Goal: Information Seeking & Learning: Learn about a topic

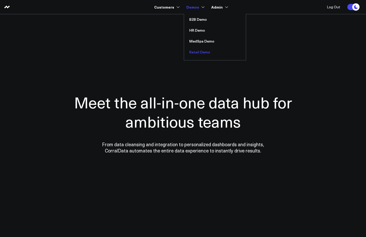
click at [195, 54] on link "Retail Demo" at bounding box center [215, 52] width 62 height 11
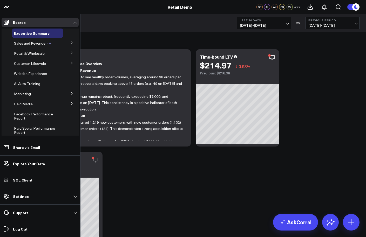
click at [27, 45] on span "Sales and Revenue" at bounding box center [29, 43] width 31 height 5
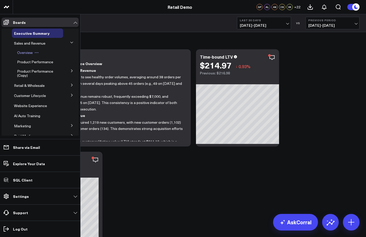
click at [28, 53] on span "Overview" at bounding box center [25, 52] width 16 height 5
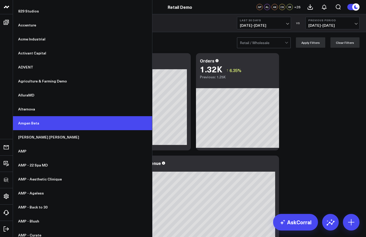
scroll to position [24, 0]
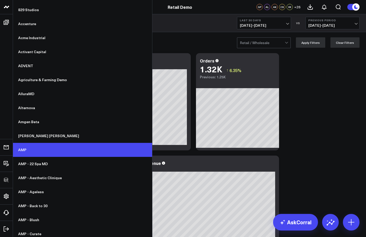
click at [31, 150] on link "AMP" at bounding box center [82, 150] width 139 height 14
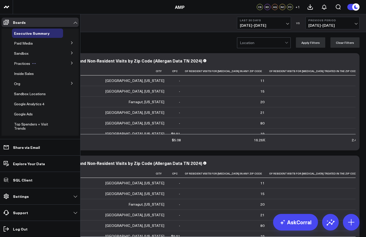
click at [21, 64] on span "Practices" at bounding box center [22, 63] width 16 height 5
click at [24, 76] on span "Destination Aesthetics (LEGACY)" at bounding box center [36, 74] width 38 height 9
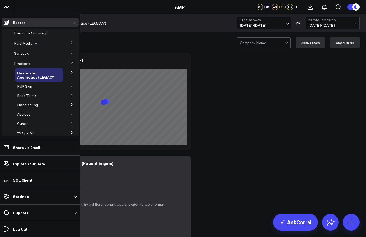
click at [25, 45] on span "Paid Media" at bounding box center [23, 43] width 19 height 5
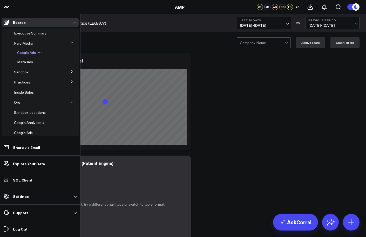
click at [25, 53] on span "Google Ads" at bounding box center [26, 52] width 19 height 5
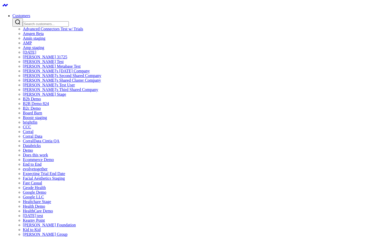
click at [69, 21] on input "Search customers input" at bounding box center [46, 23] width 46 height 5
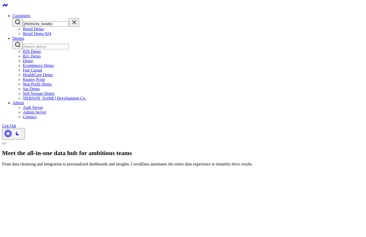
type input "[PERSON_NAME]"
click at [51, 36] on link "Retail Demo 824" at bounding box center [37, 33] width 28 height 4
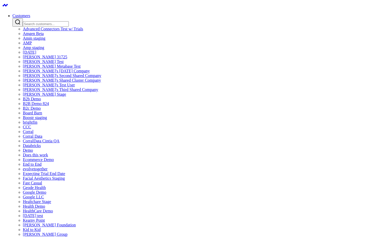
type input "e"
type input "re"
click at [69, 21] on input "Search customers input" at bounding box center [46, 23] width 46 height 5
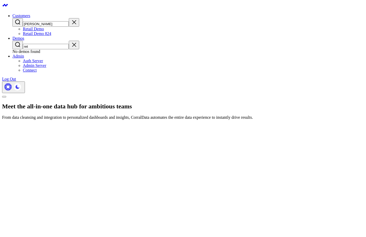
type input "[PERSON_NAME]"
click at [51, 36] on link "Retail Demo 824" at bounding box center [37, 33] width 28 height 4
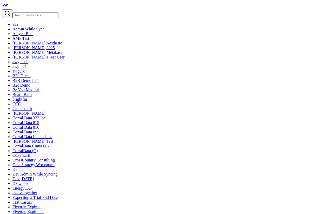
click at [37, 10] on div at bounding box center [163, 13] width 323 height 9
click at [38, 12] on input "Search customers input" at bounding box center [35, 14] width 46 height 5
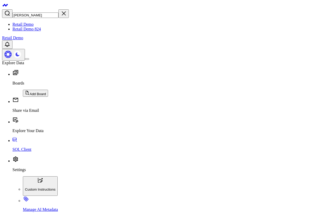
type input "[PERSON_NAME]"
click at [34, 31] on link "Retail Demo 824" at bounding box center [26, 29] width 28 height 4
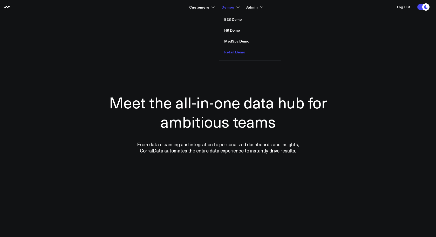
click at [236, 52] on link "Retail Demo" at bounding box center [250, 52] width 62 height 11
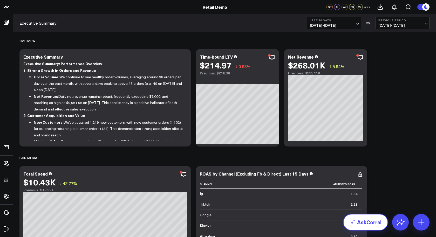
click at [362, 223] on link "AskCorral" at bounding box center [365, 222] width 45 height 17
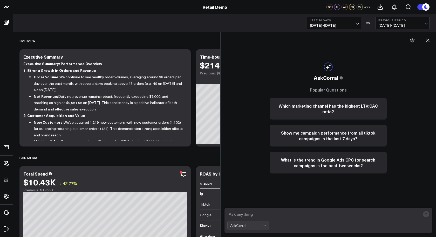
click at [414, 41] on icon at bounding box center [412, 40] width 5 height 5
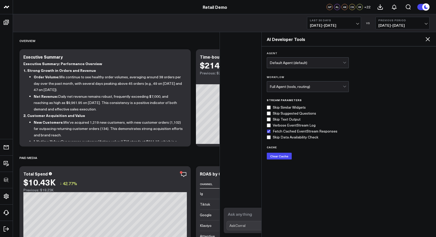
click at [426, 40] on icon at bounding box center [428, 39] width 6 height 6
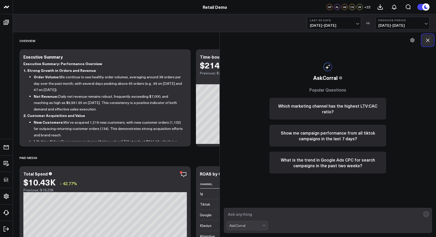
click at [430, 40] on icon at bounding box center [427, 40] width 5 height 5
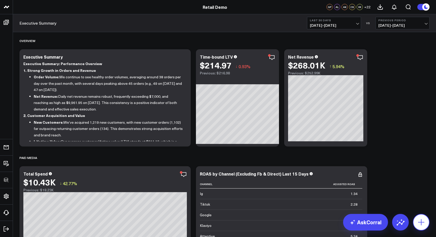
click at [416, 223] on button at bounding box center [421, 222] width 17 height 17
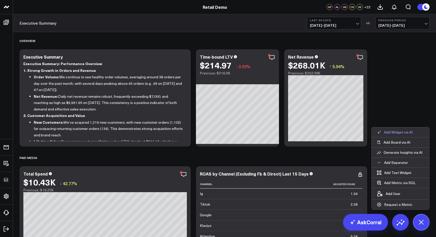
click at [399, 133] on p "Add Widget via AI" at bounding box center [398, 132] width 29 height 5
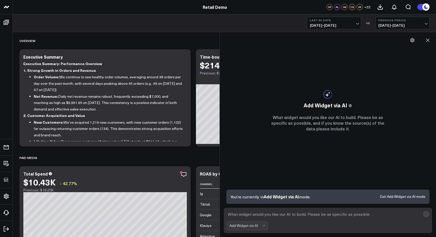
click at [292, 216] on textarea at bounding box center [324, 214] width 194 height 9
type textarea "roas"
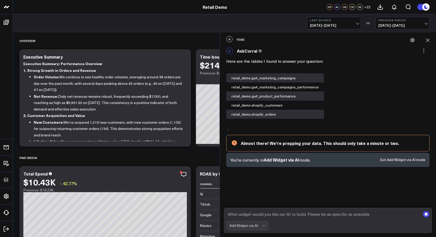
scroll to position [28, 0]
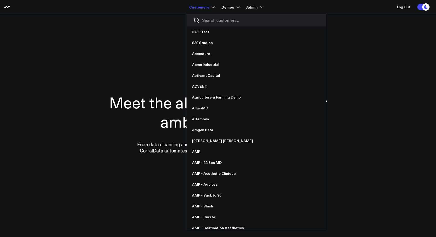
click at [214, 20] on input "Search customers input" at bounding box center [260, 20] width 117 height 6
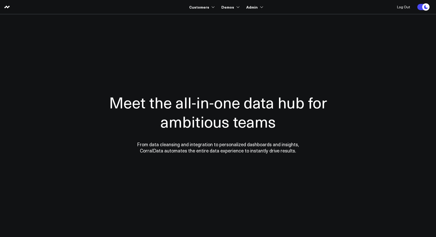
click at [112, 51] on div "Meet the all-in-one data hub for ambitious teams From data cleansing and integr…" at bounding box center [218, 123] width 254 height 145
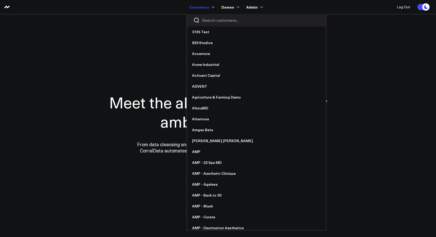
click at [212, 22] on input "Search customers input" at bounding box center [260, 20] width 117 height 6
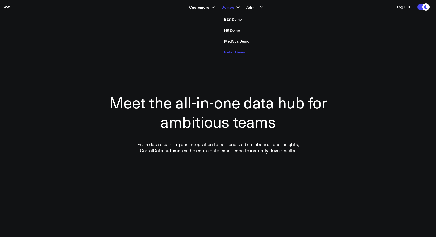
click at [233, 52] on link "Retail Demo" at bounding box center [250, 52] width 62 height 11
click at [237, 52] on link "Retail Demo" at bounding box center [250, 52] width 62 height 11
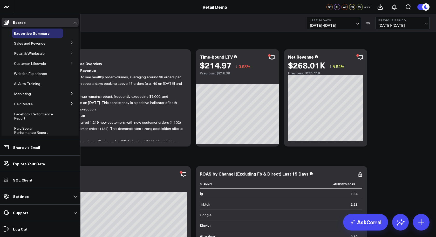
click at [30, 53] on span "Retail & Wholesale" at bounding box center [29, 53] width 31 height 5
click at [27, 62] on span "Wholesale" at bounding box center [25, 62] width 17 height 5
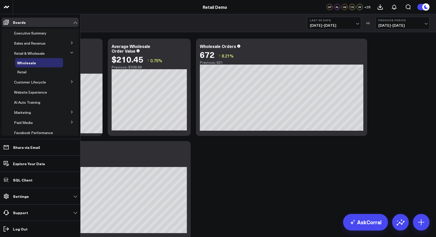
click at [70, 82] on icon at bounding box center [71, 81] width 3 height 3
click at [31, 73] on span "Overview" at bounding box center [25, 72] width 16 height 5
